Goal: Navigation & Orientation: Understand site structure

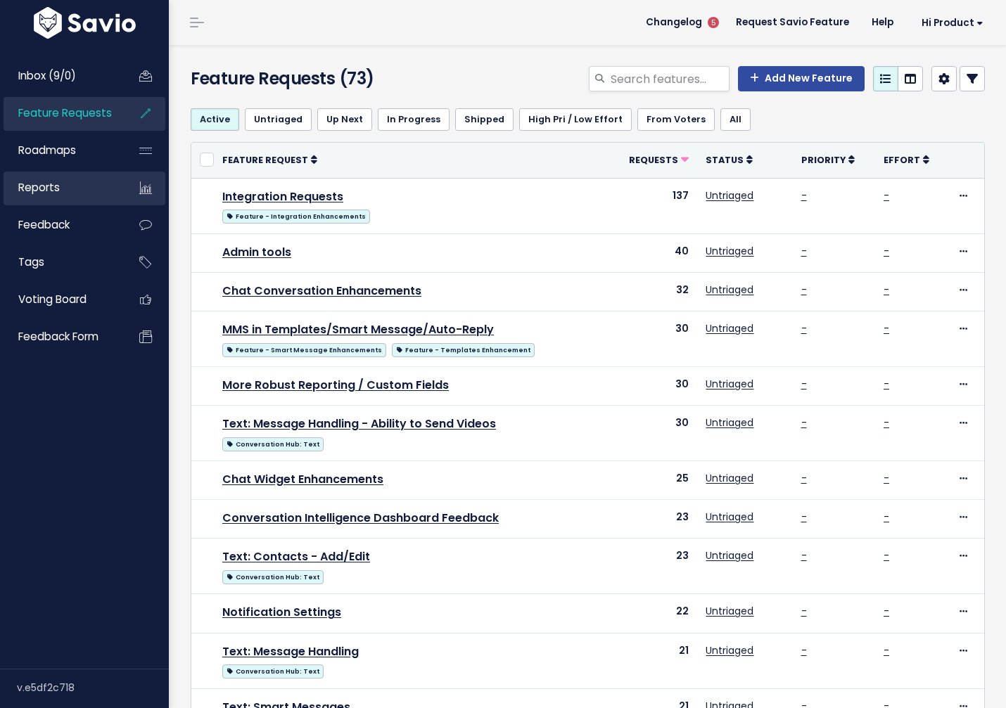
click at [58, 201] on link "Reports" at bounding box center [60, 188] width 113 height 32
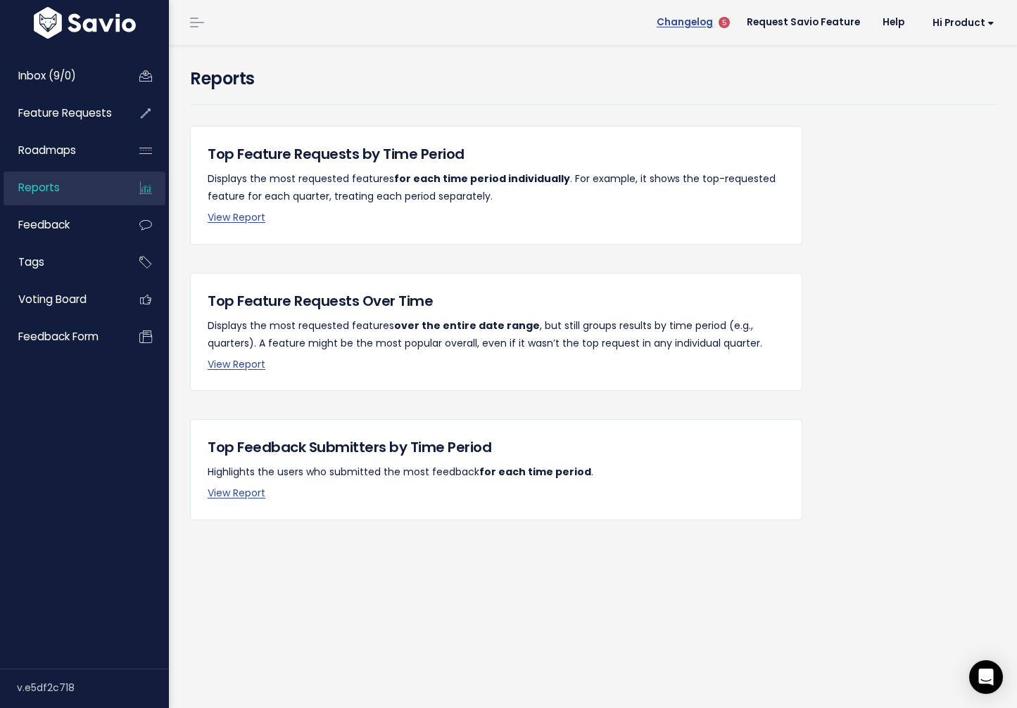
click at [706, 25] on span "Changelog" at bounding box center [684, 23] width 56 height 10
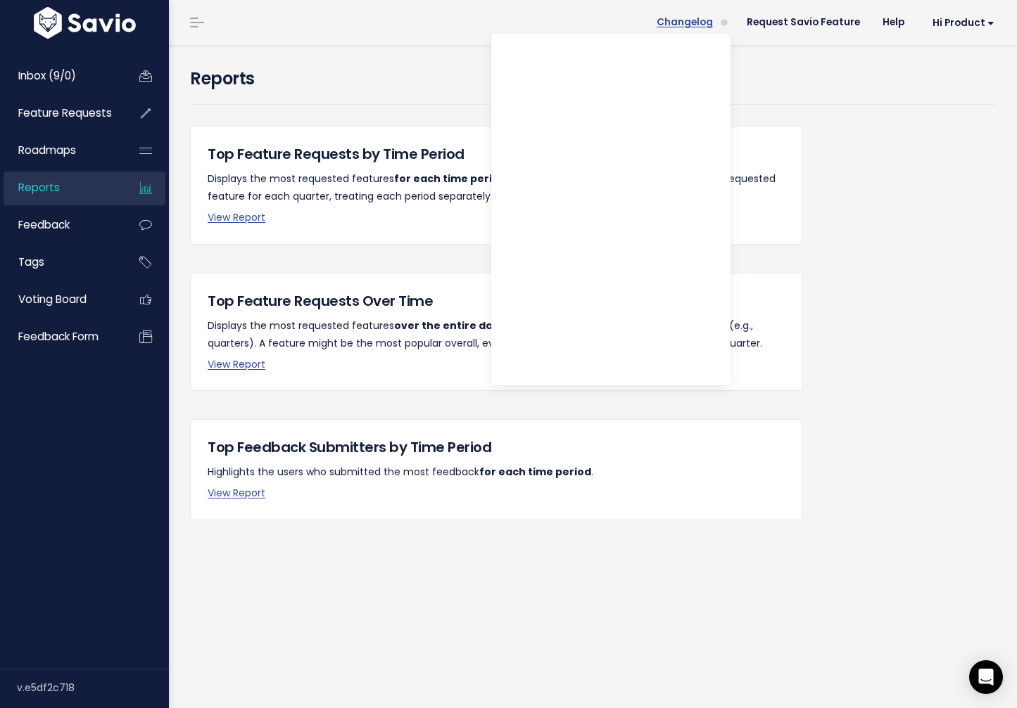
click at [706, 24] on span "Changelog" at bounding box center [684, 23] width 56 height 10
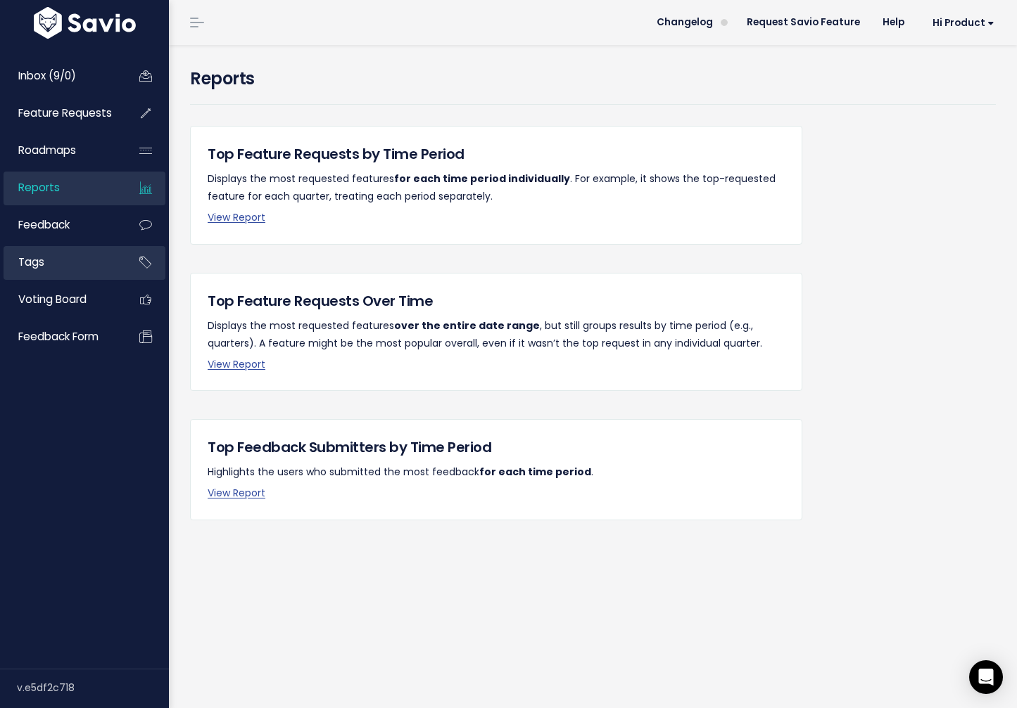
click at [49, 265] on link "Tags" at bounding box center [60, 262] width 113 height 32
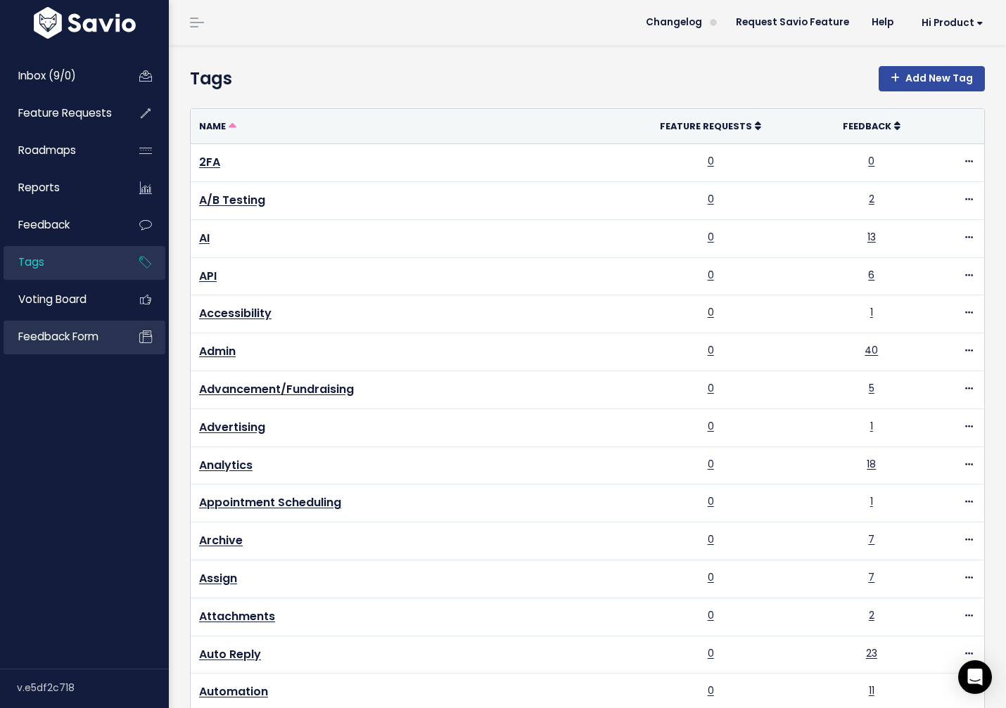
click at [65, 337] on span "Feedback form" at bounding box center [58, 336] width 80 height 15
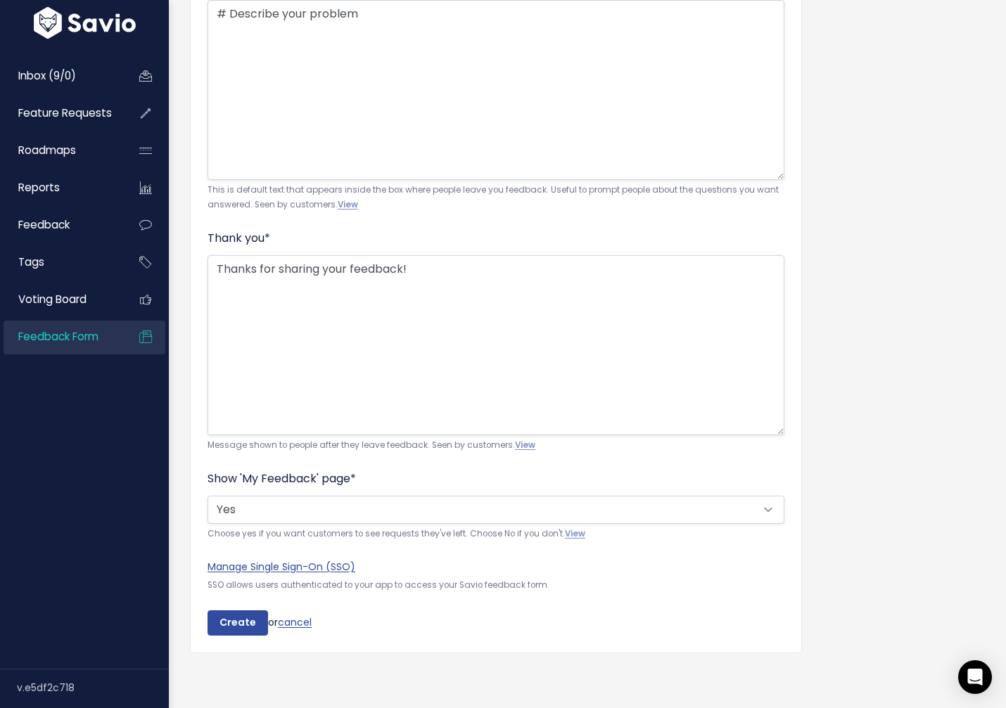
scroll to position [305, 0]
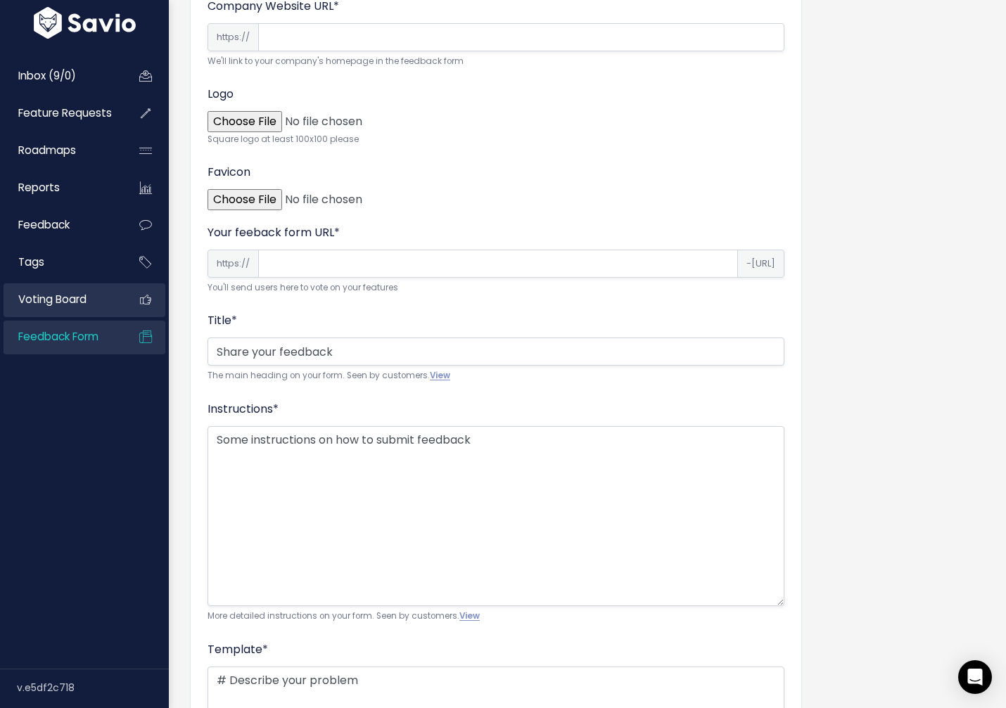
click at [61, 304] on span "Voting Board" at bounding box center [52, 299] width 68 height 15
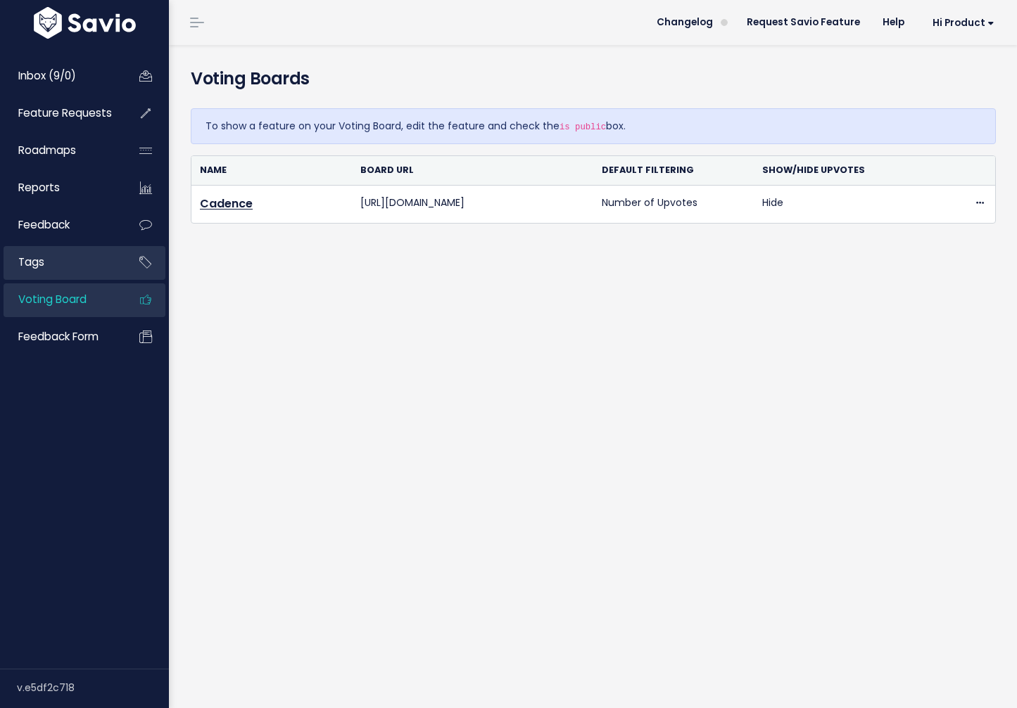
click at [53, 255] on link "Tags" at bounding box center [60, 262] width 113 height 32
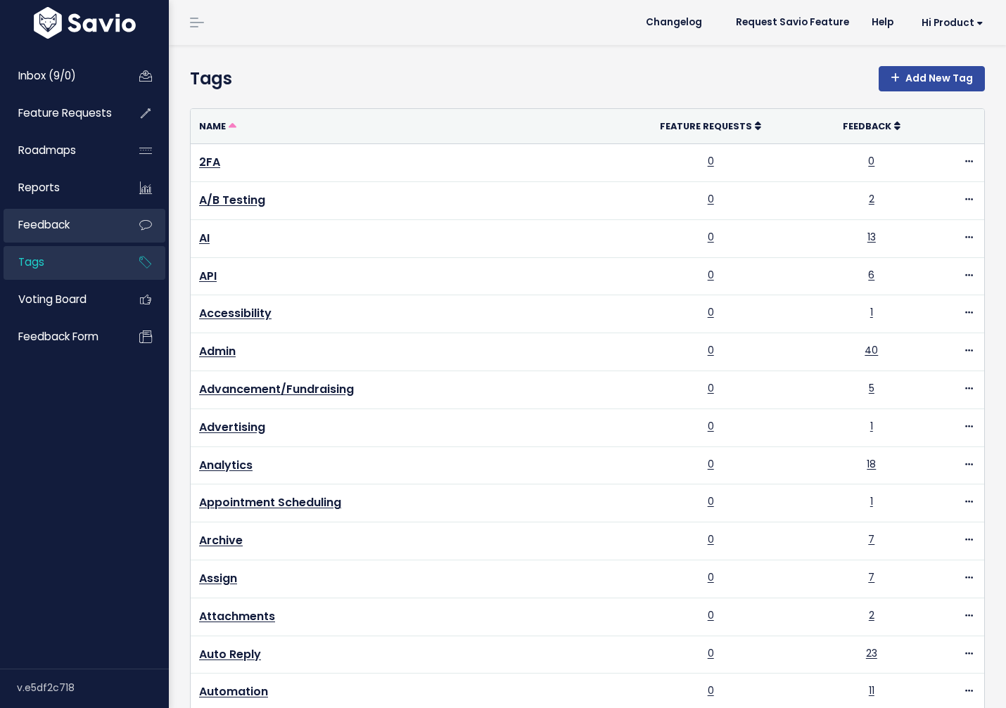
click at [49, 234] on link "Feedback" at bounding box center [60, 225] width 113 height 32
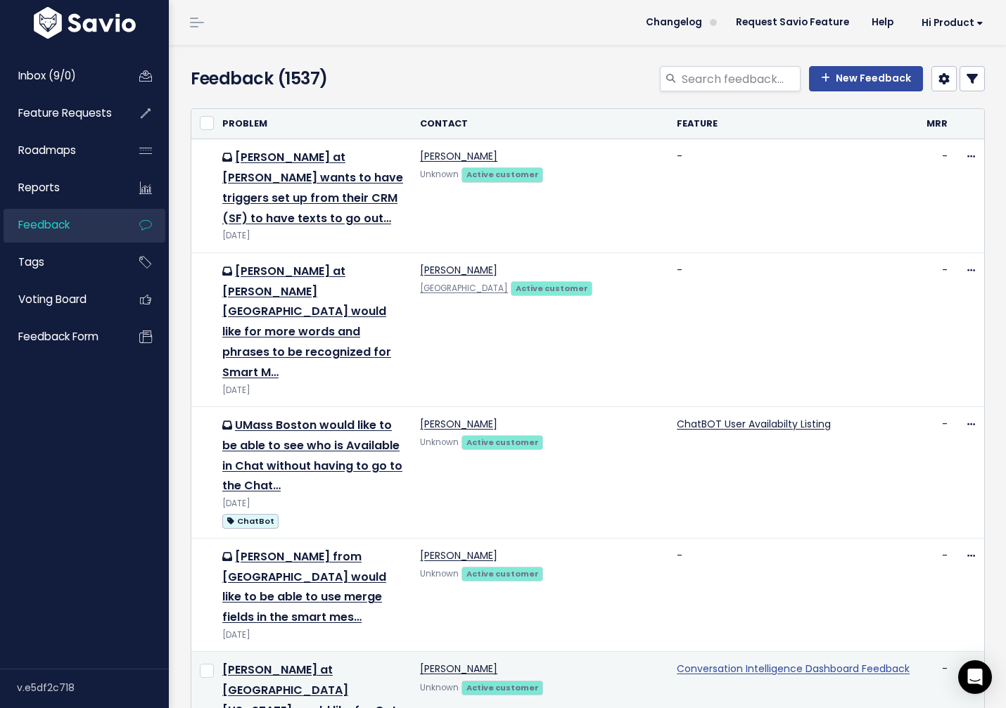
click at [715, 662] on link "Conversation Intelligence Dashboard Feedback" at bounding box center [793, 669] width 233 height 14
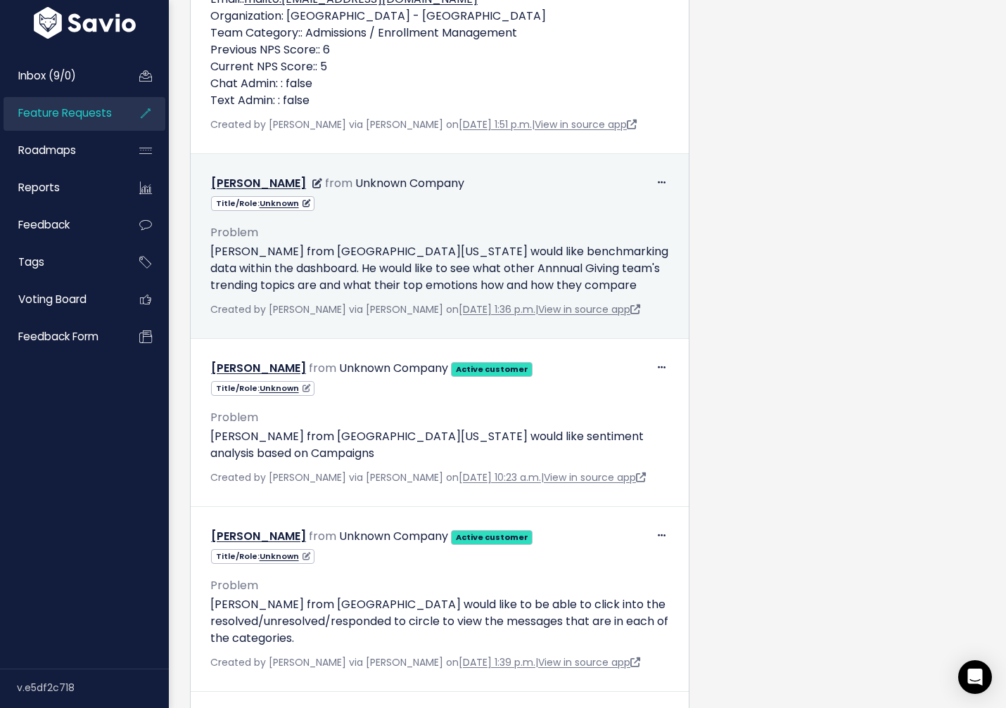
scroll to position [4358, 0]
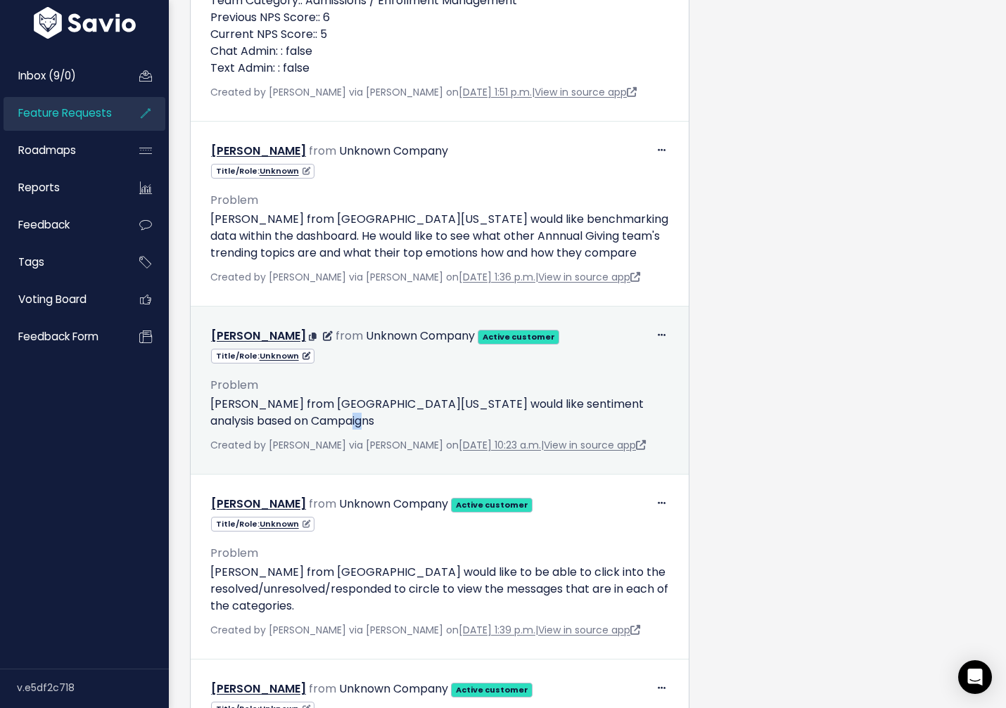
drag, startPoint x: 298, startPoint y: 391, endPoint x: 283, endPoint y: 388, distance: 15.7
click at [283, 396] on p "[PERSON_NAME] from [GEOGRAPHIC_DATA][US_STATE] would like sentiment analysis ba…" at bounding box center [439, 413] width 459 height 34
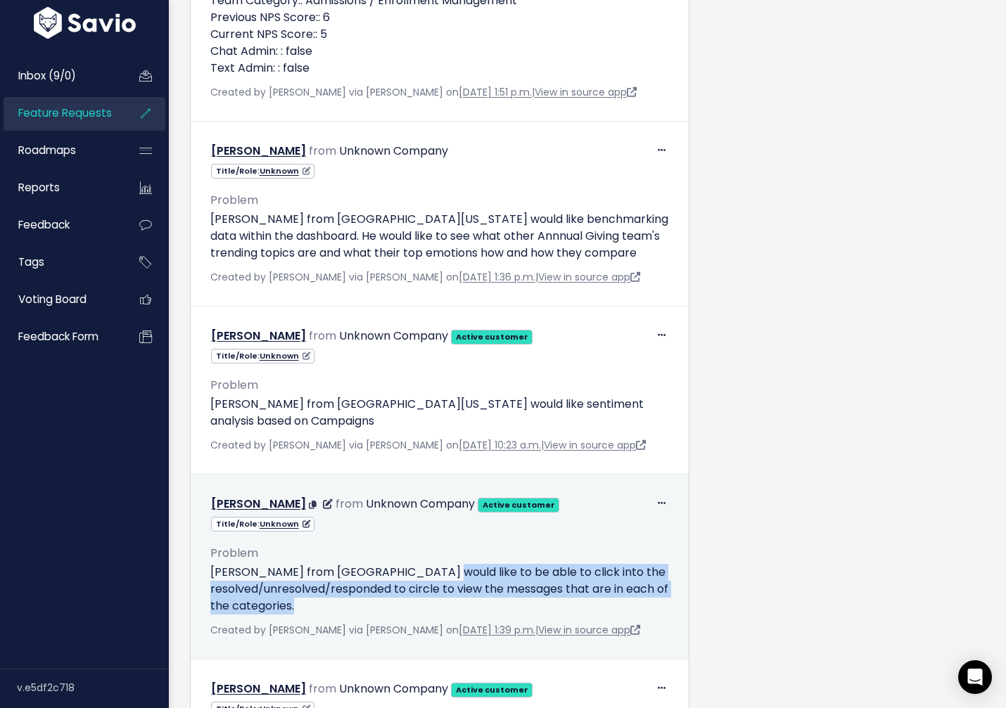
drag, startPoint x: 332, startPoint y: 575, endPoint x: 433, endPoint y: 537, distance: 107.9
click at [433, 564] on p "[PERSON_NAME] from [GEOGRAPHIC_DATA] would like to be able to click into the re…" at bounding box center [439, 589] width 459 height 51
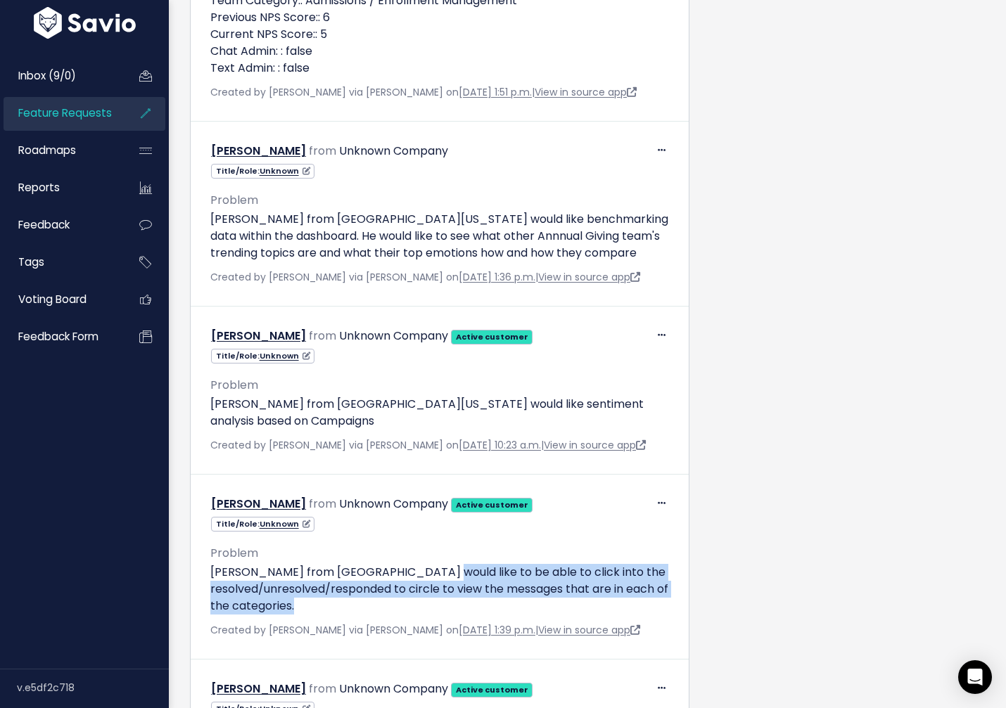
copy p "would like to be able to click into the resolved/unresolved/responded to circle…"
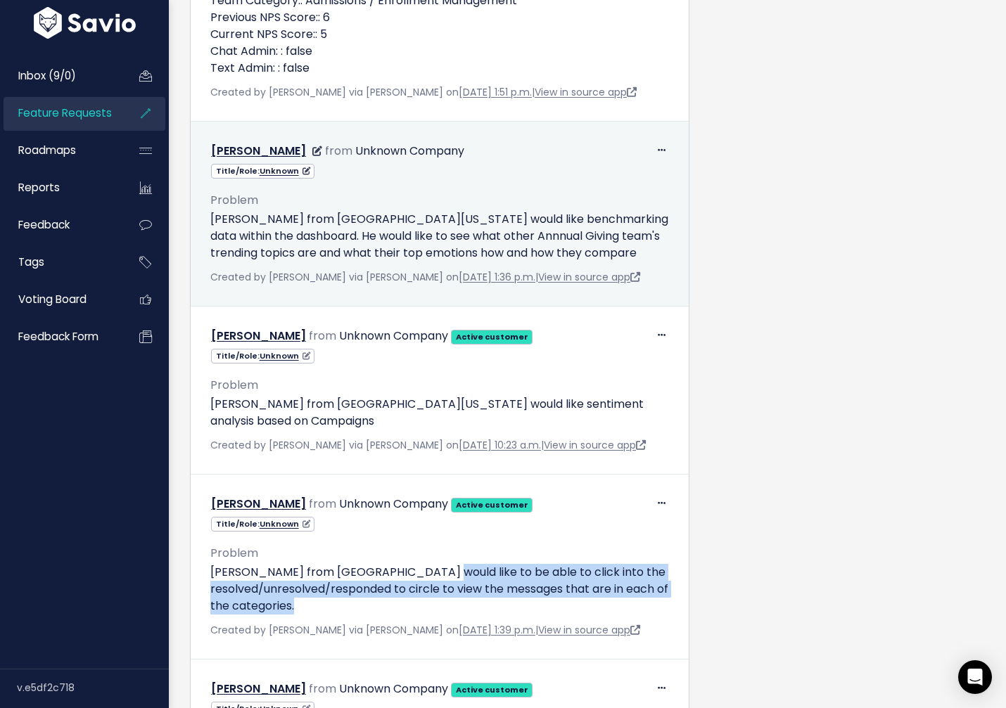
drag, startPoint x: 300, startPoint y: 222, endPoint x: 511, endPoint y: 172, distance: 216.9
click at [511, 211] on p "[PERSON_NAME] from [GEOGRAPHIC_DATA][US_STATE] would like benchmarking data wit…" at bounding box center [439, 236] width 459 height 51
copy p "would like benchmarking data within the dashboard. He would like to see what ot…"
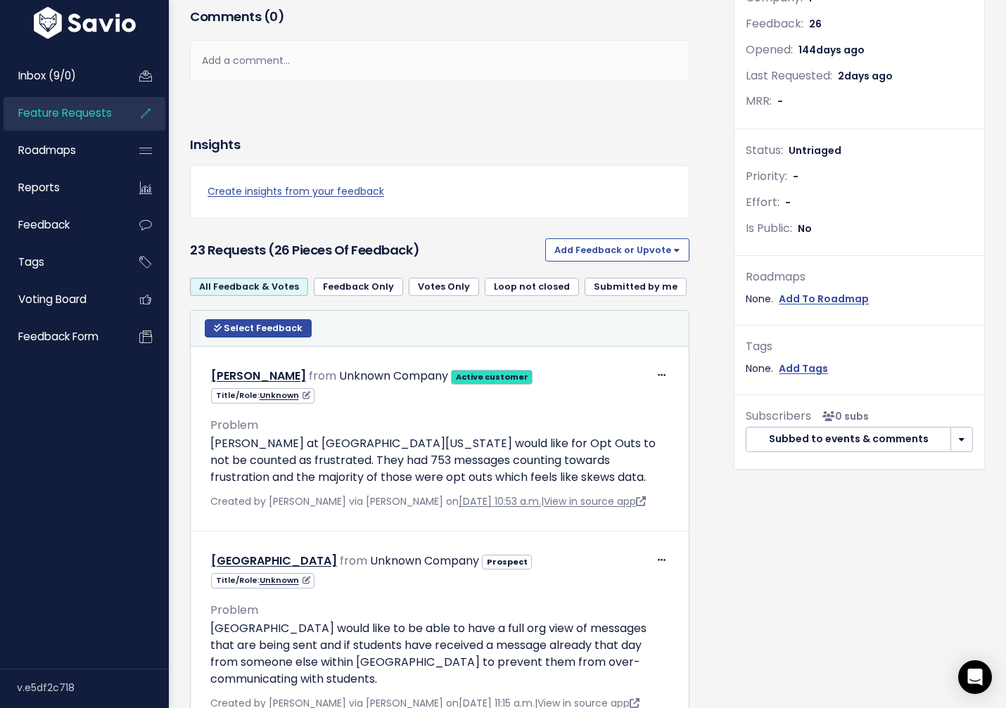
scroll to position [250, 0]
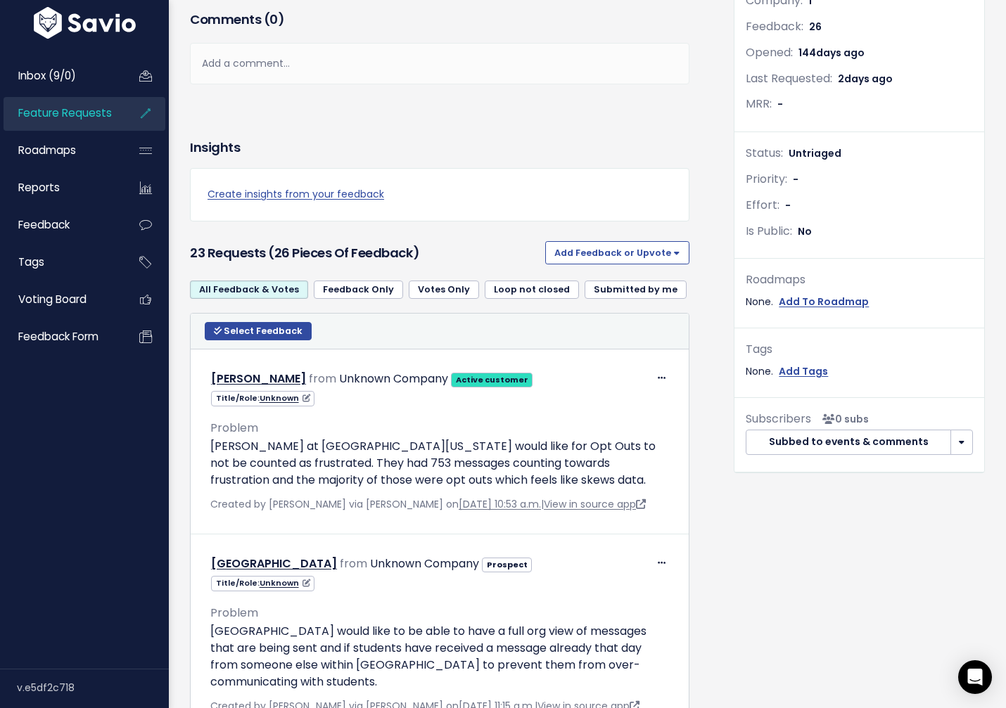
click at [83, 119] on span "Feature Requests" at bounding box center [65, 113] width 94 height 15
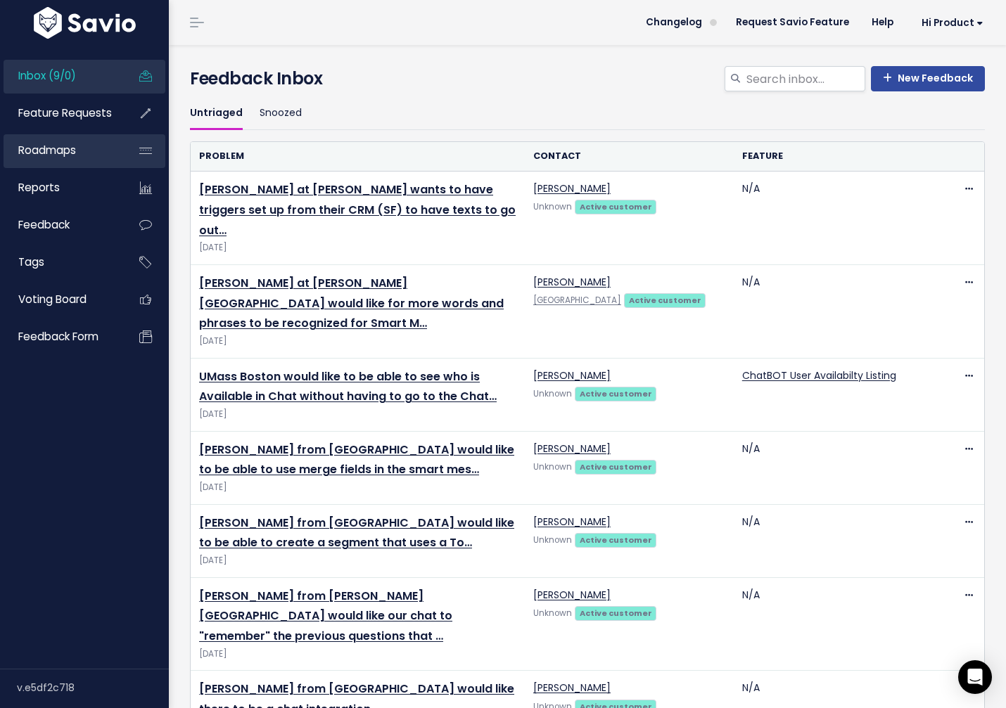
click at [74, 153] on span "Roadmaps" at bounding box center [47, 150] width 58 height 15
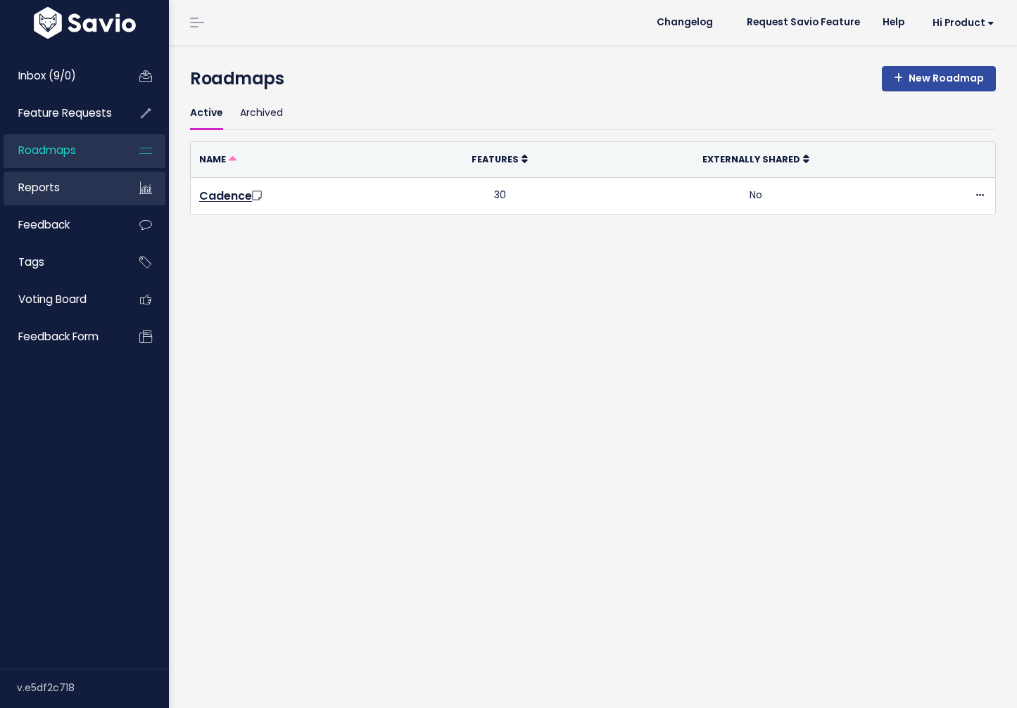
click at [72, 192] on link "Reports" at bounding box center [60, 188] width 113 height 32
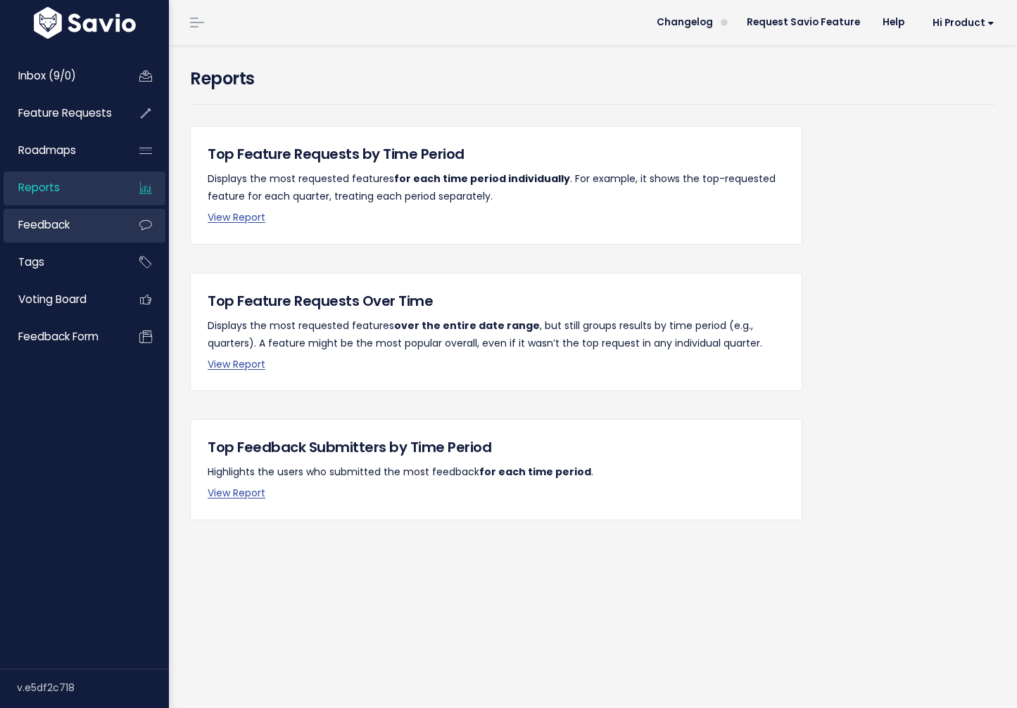
click at [60, 238] on link "Feedback" at bounding box center [60, 225] width 113 height 32
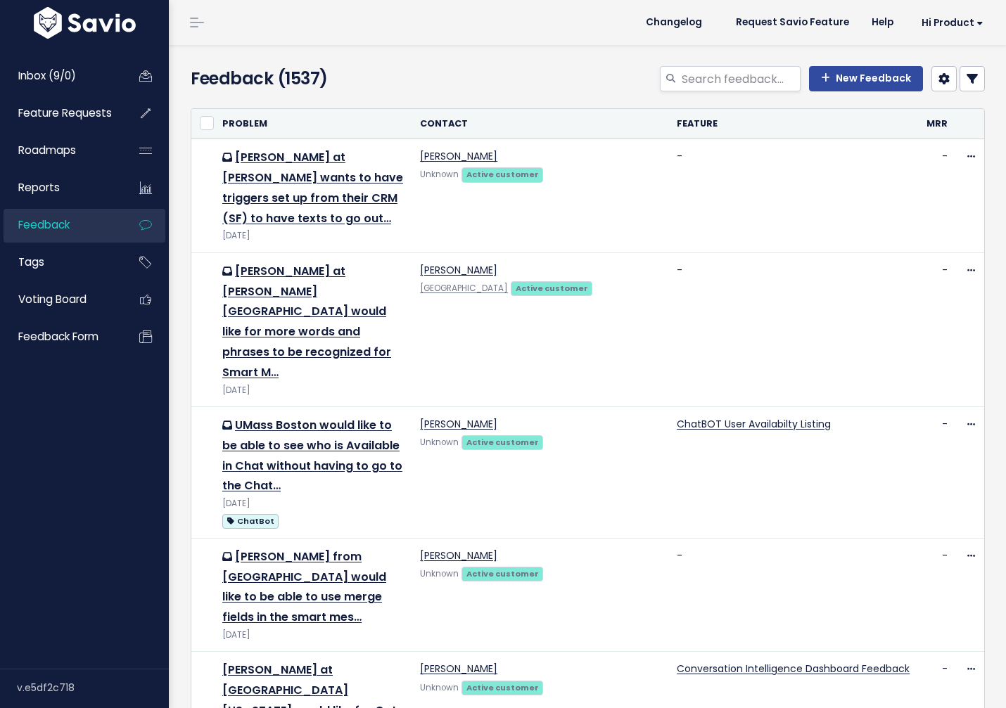
click at [69, 272] on link "Tags" at bounding box center [60, 262] width 113 height 32
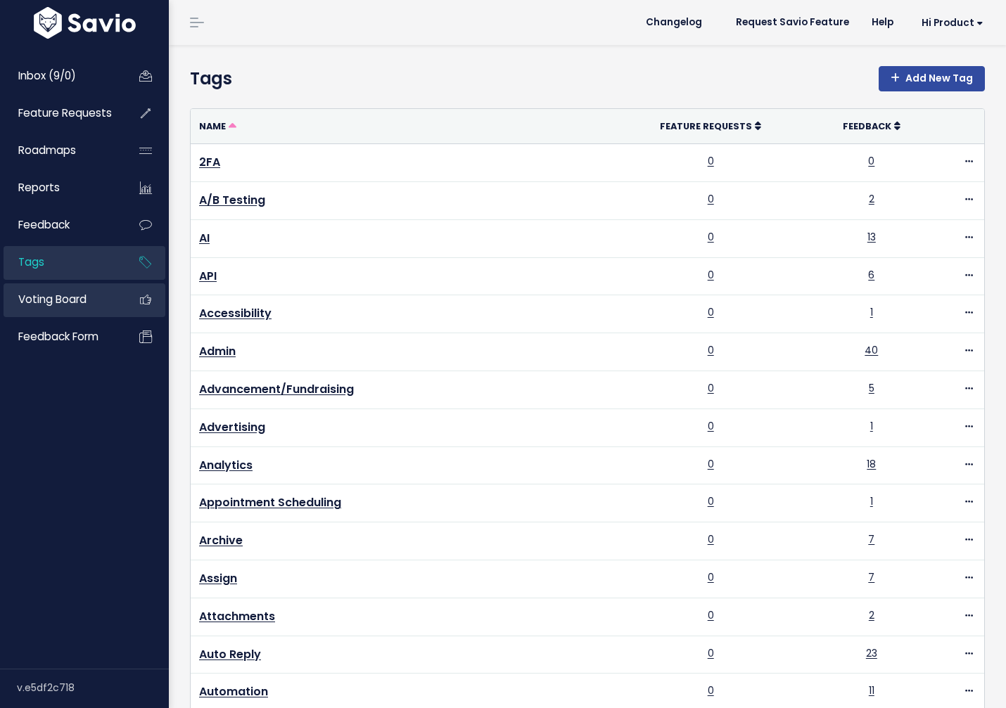
click at [61, 296] on span "Voting Board" at bounding box center [52, 299] width 68 height 15
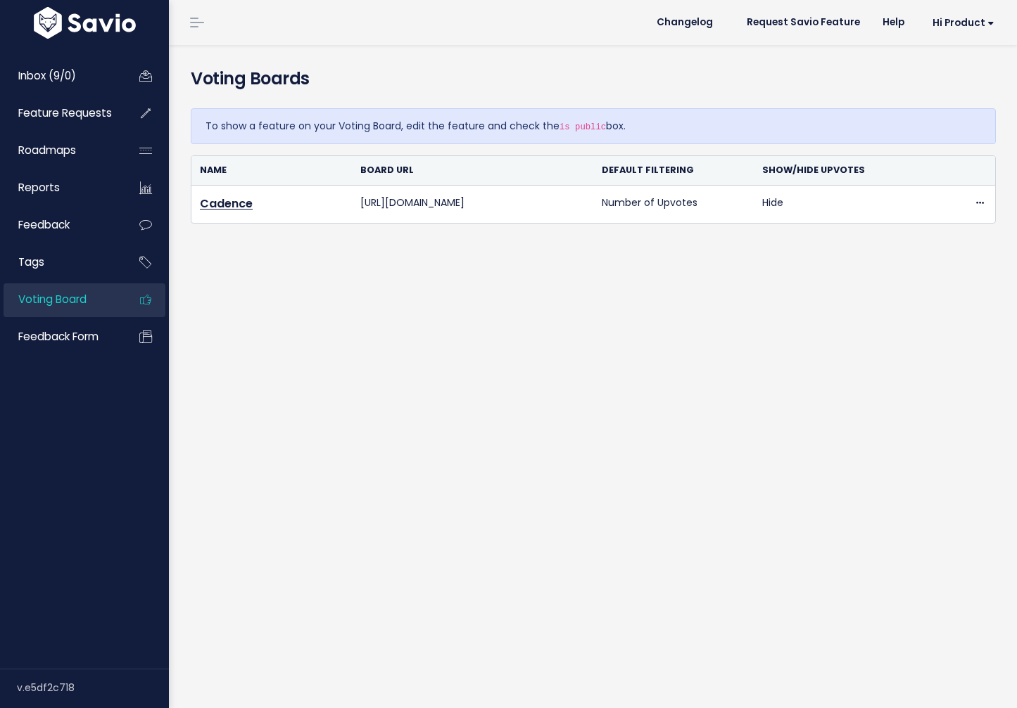
click at [46, 343] on span "Feedback form" at bounding box center [58, 336] width 80 height 15
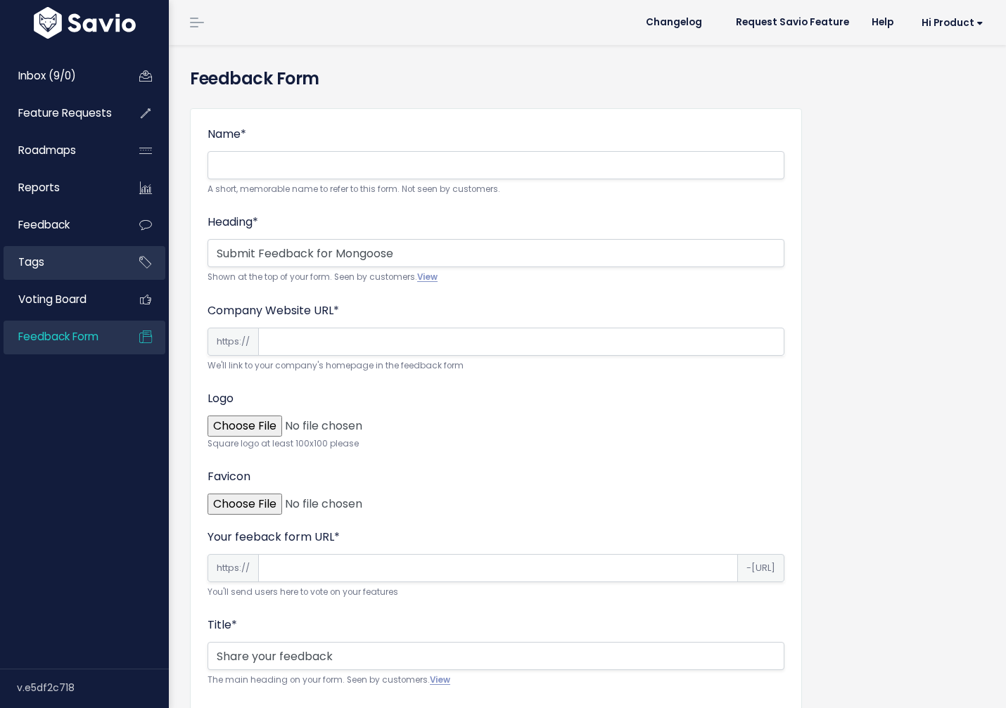
click at [72, 250] on link "Tags" at bounding box center [60, 262] width 113 height 32
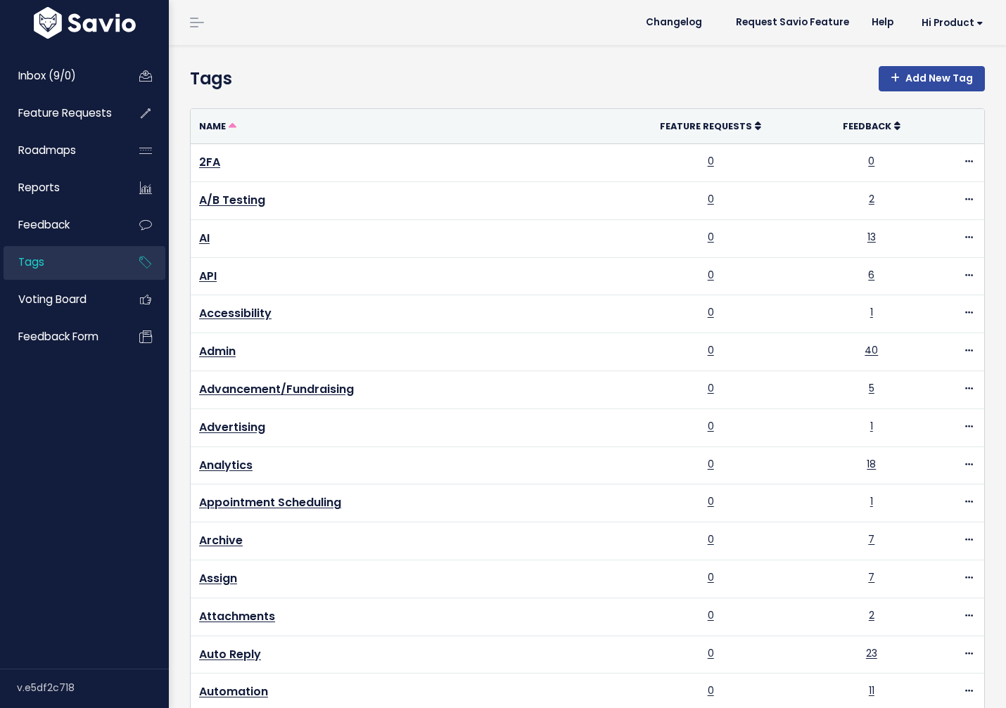
click at [77, 227] on link "Feedback" at bounding box center [60, 225] width 113 height 32
